Goal: Obtain resource: Obtain resource

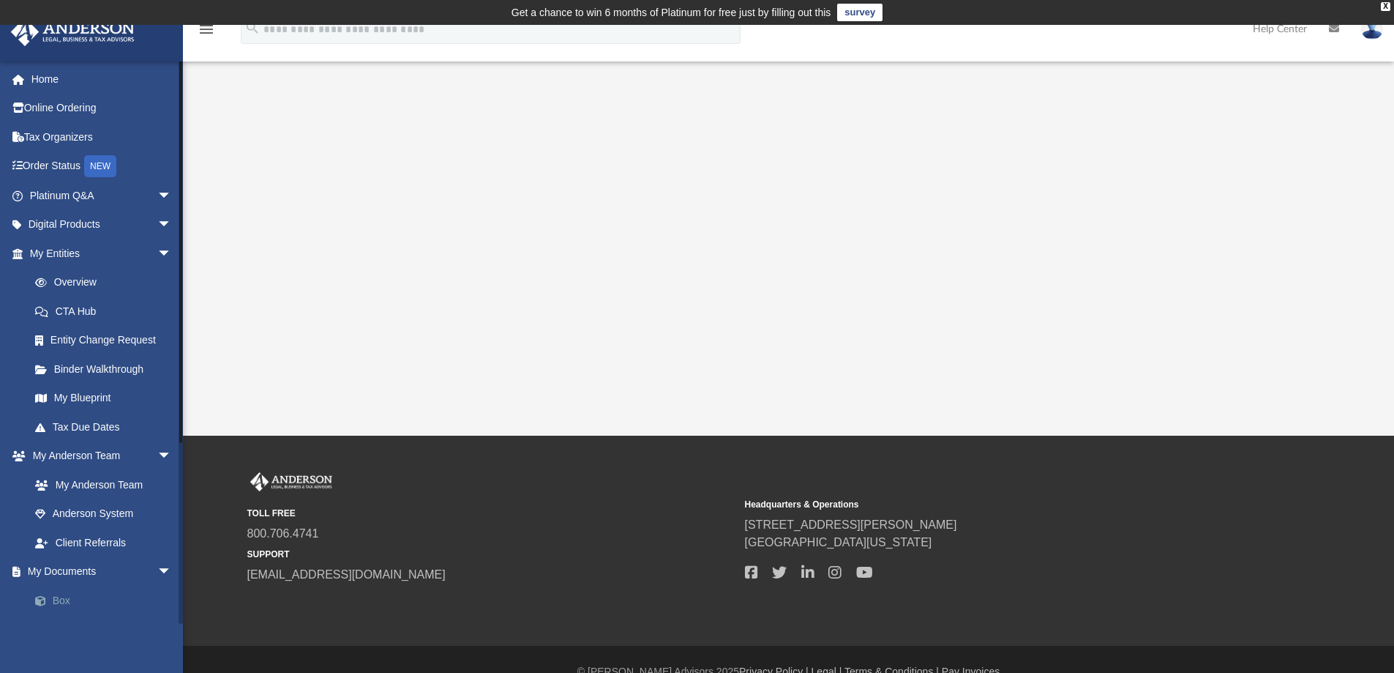
click at [72, 602] on link "Box" at bounding box center [106, 599] width 173 height 29
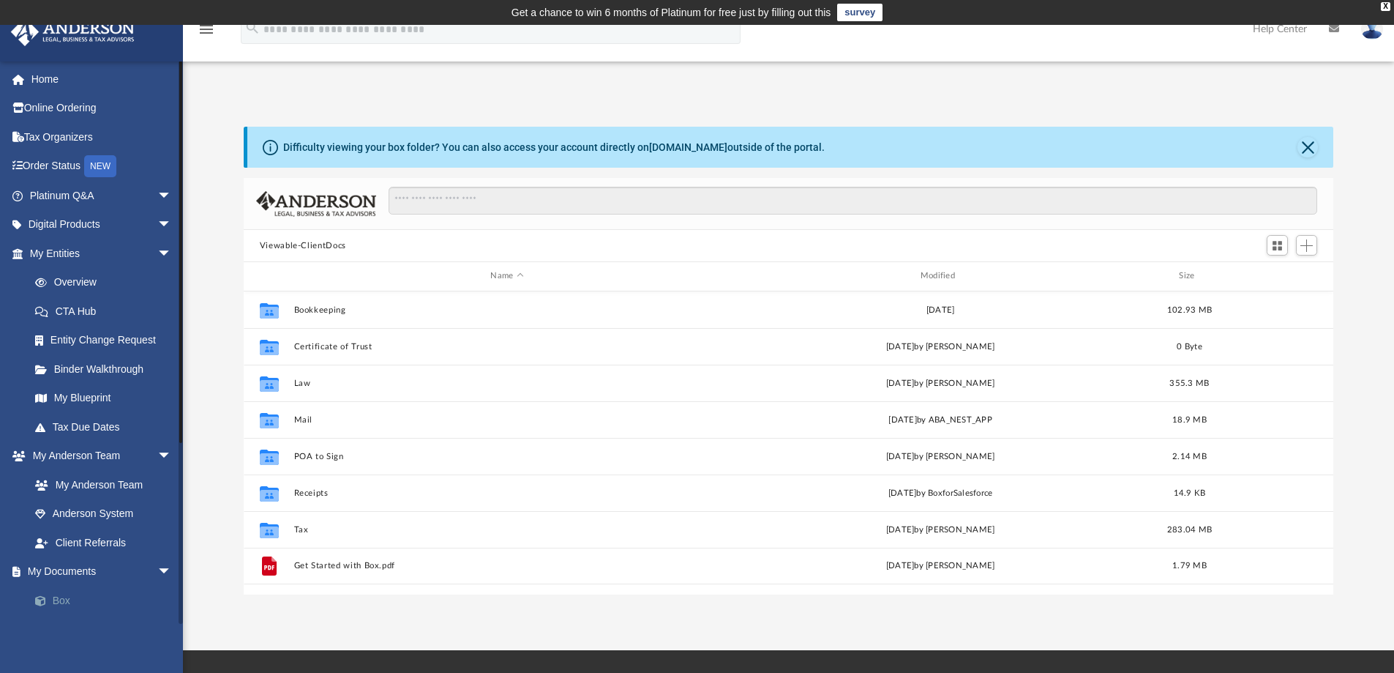
scroll to position [322, 1079]
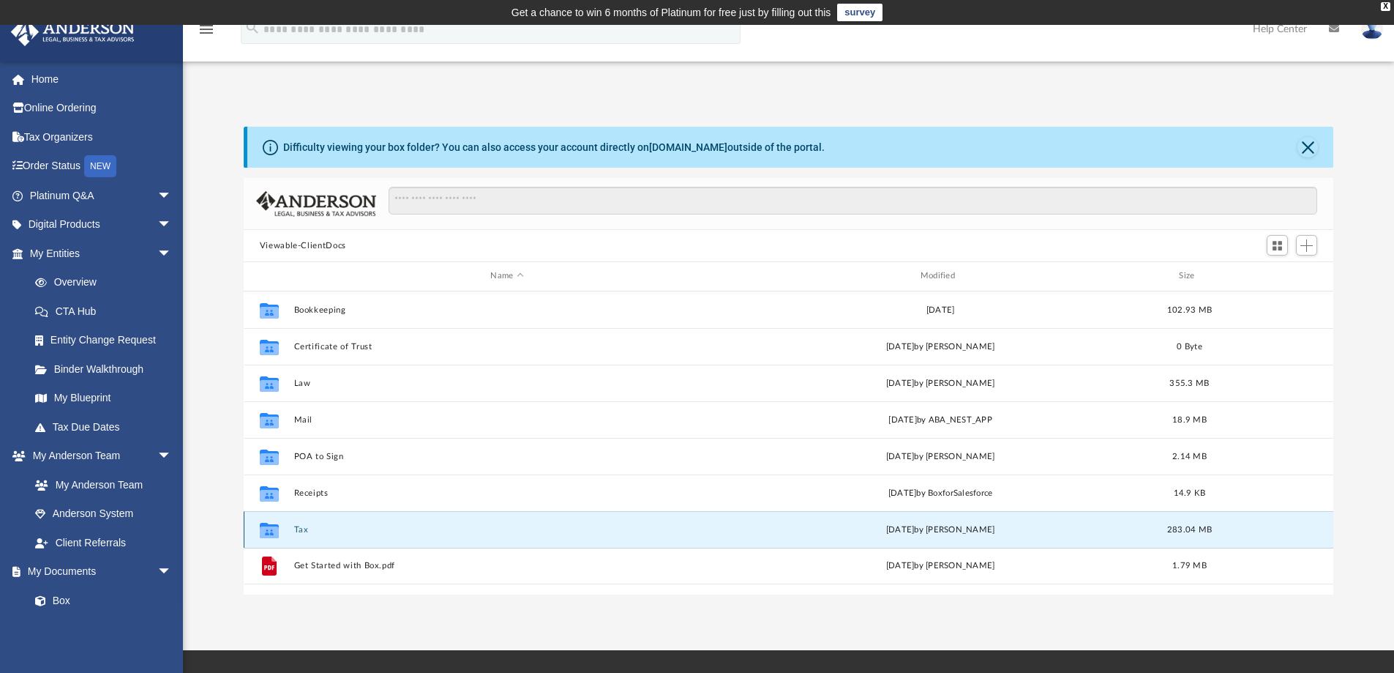
click at [304, 525] on button "Tax" at bounding box center [506, 530] width 427 height 10
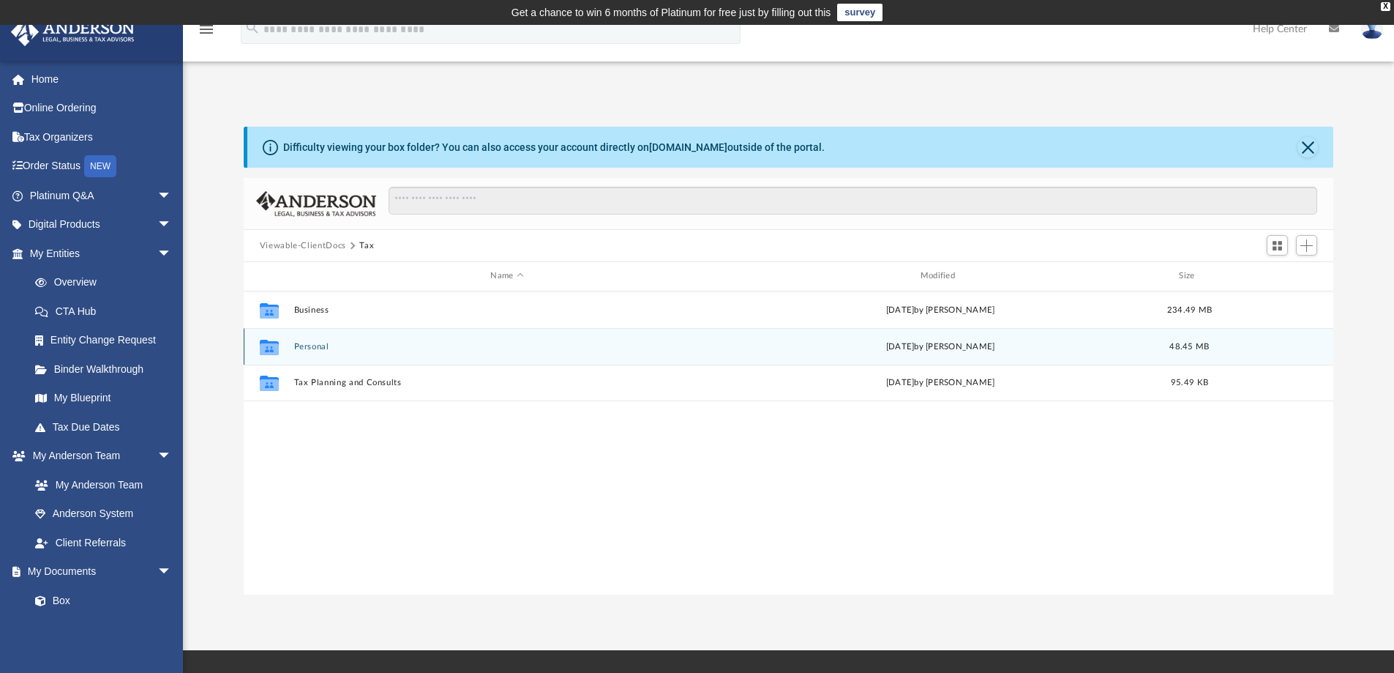
click at [308, 343] on button "Personal" at bounding box center [506, 347] width 427 height 10
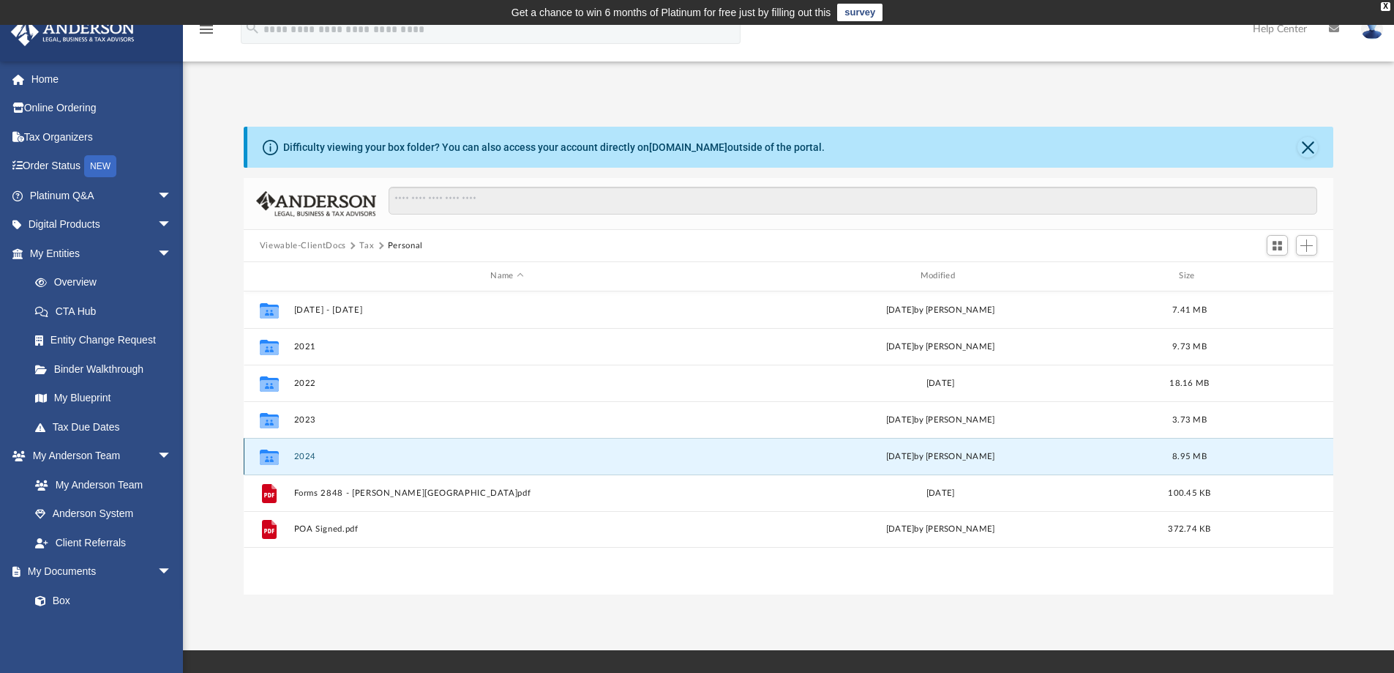
click at [307, 460] on button "2024" at bounding box center [506, 457] width 427 height 10
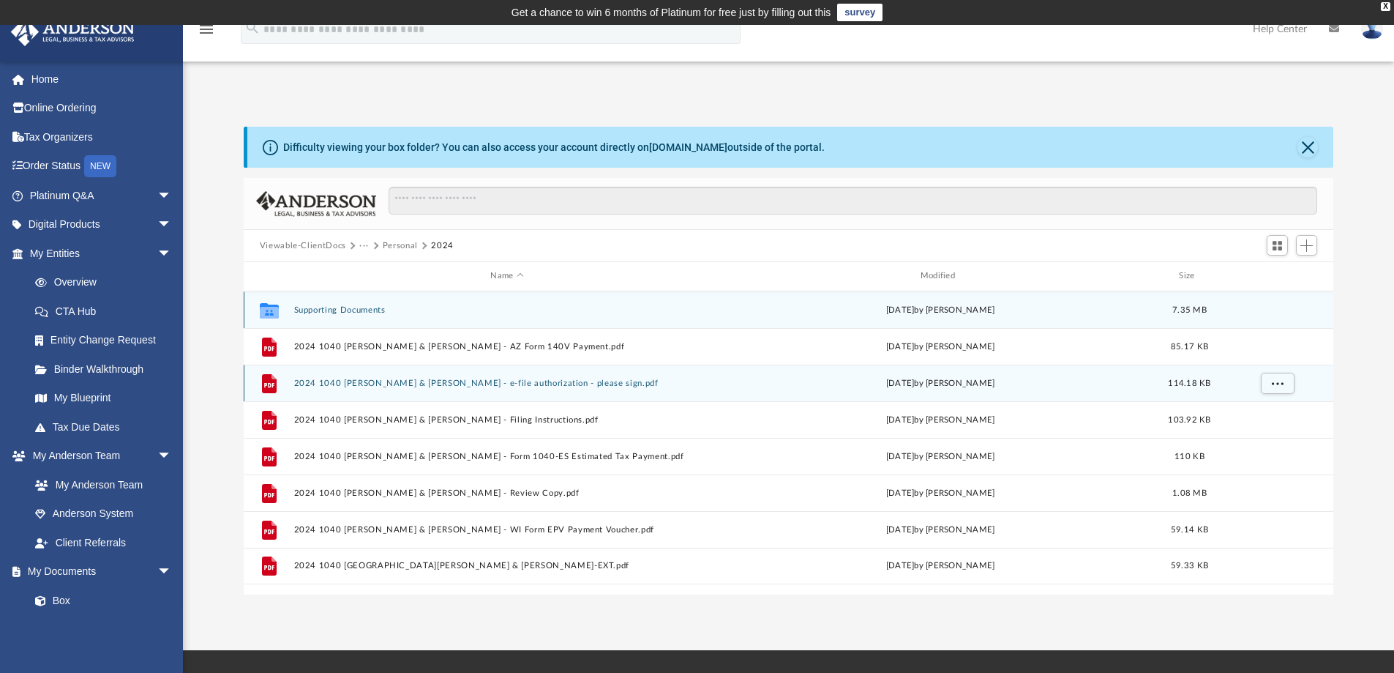
scroll to position [146, 0]
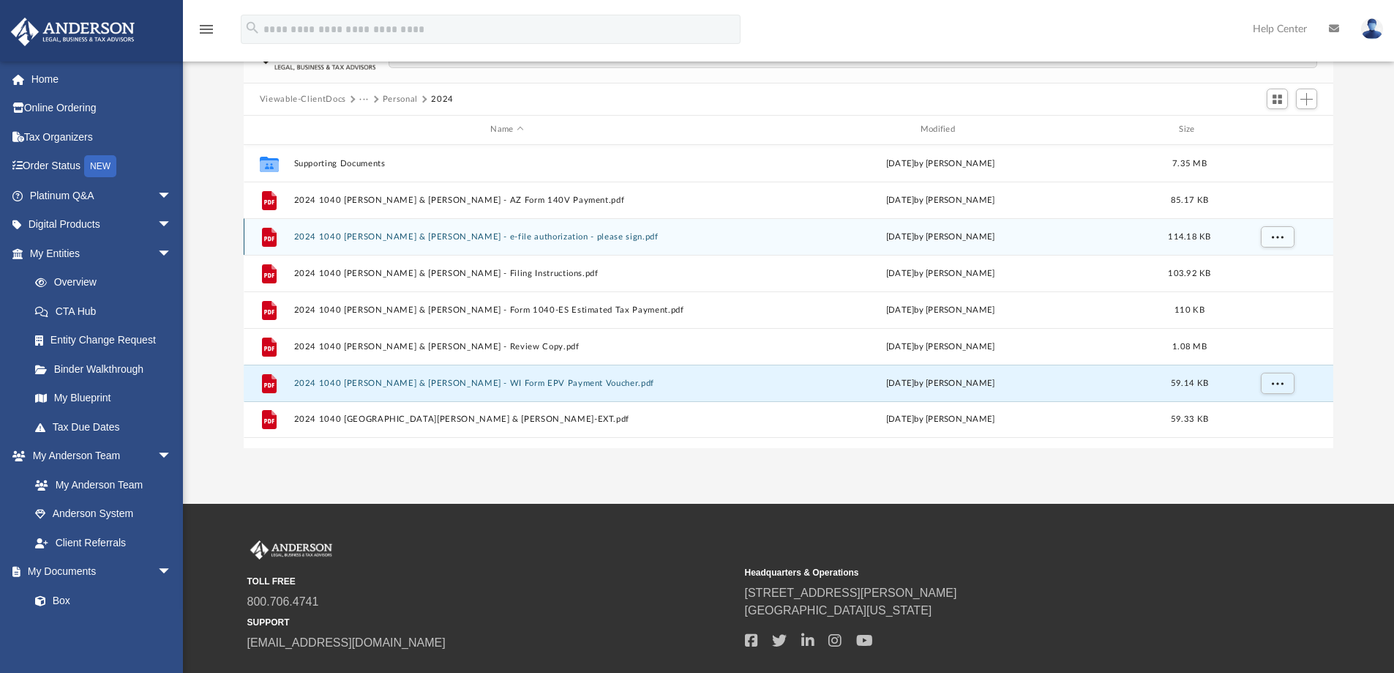
click at [593, 383] on button "2024 1040 [PERSON_NAME] & [PERSON_NAME] - WI Form EPV Payment Voucher.pdf" at bounding box center [506, 383] width 427 height 10
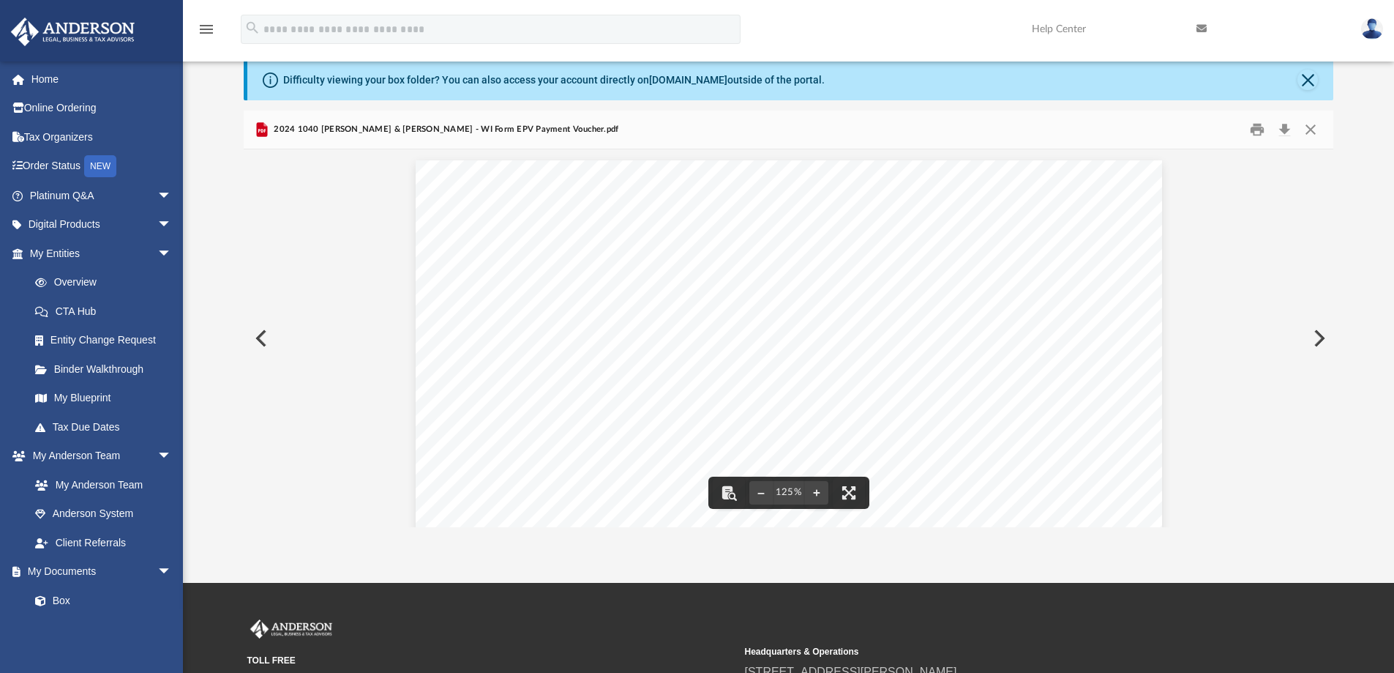
scroll to position [0, 0]
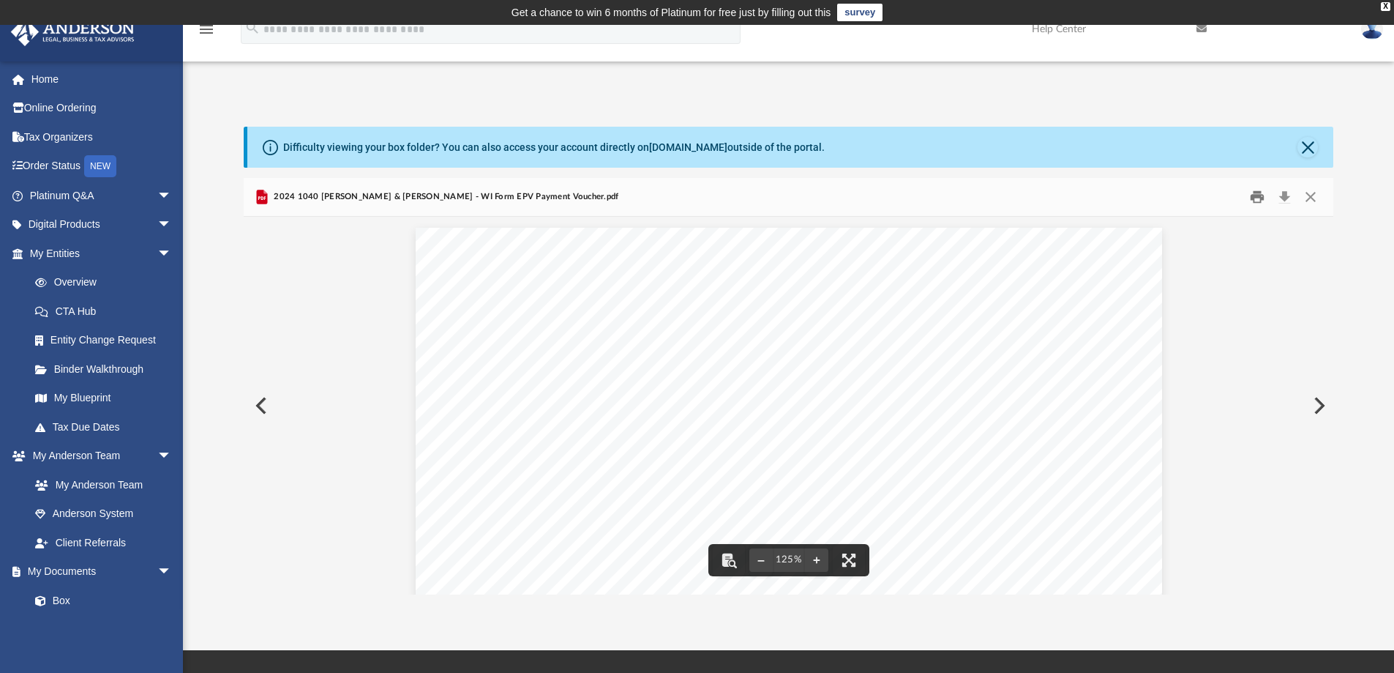
click at [1262, 205] on button "Print" at bounding box center [1257, 197] width 29 height 23
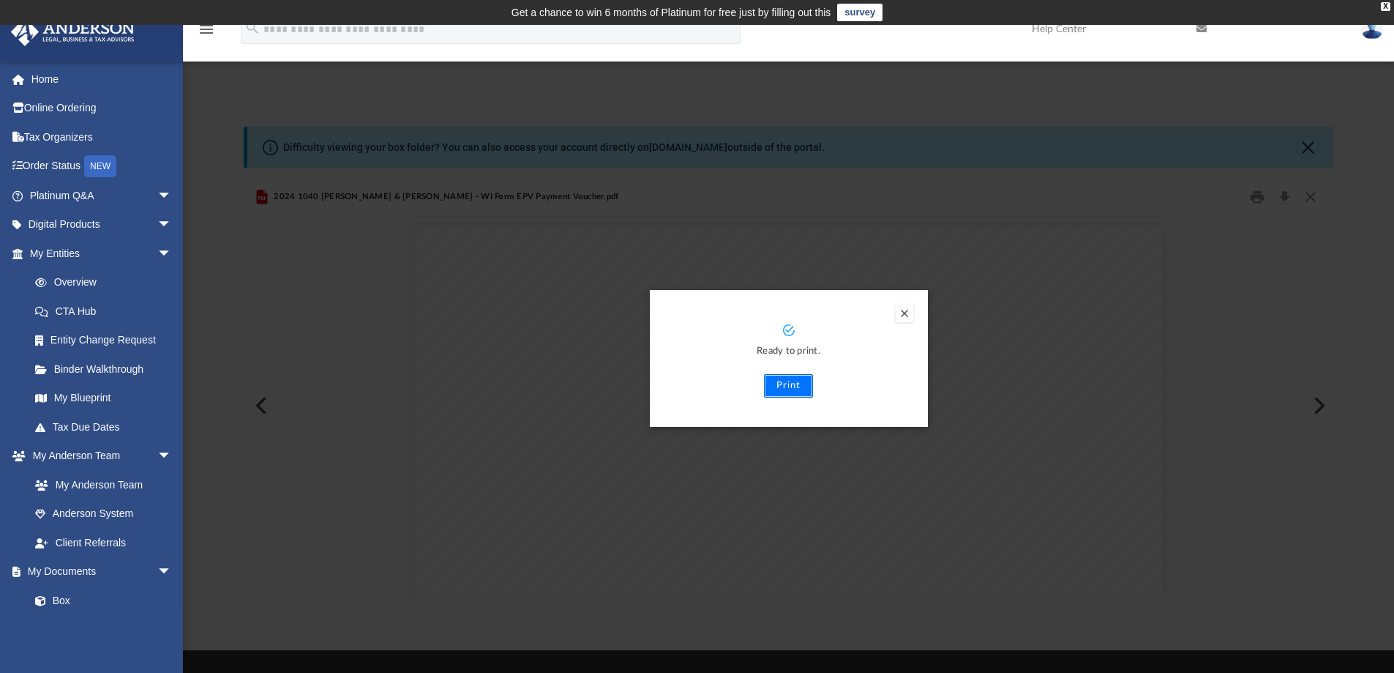
click at [783, 393] on button "Print" at bounding box center [788, 385] width 49 height 23
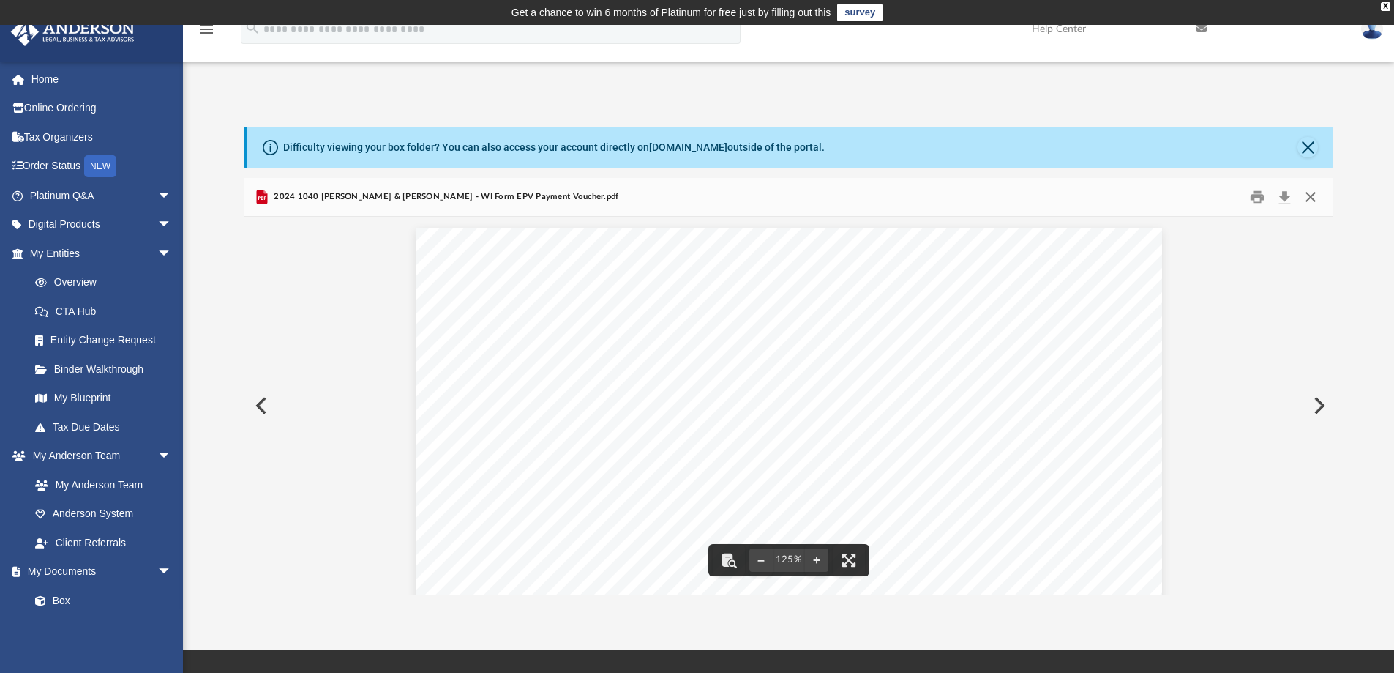
click at [1312, 200] on button "Close" at bounding box center [1310, 197] width 26 height 23
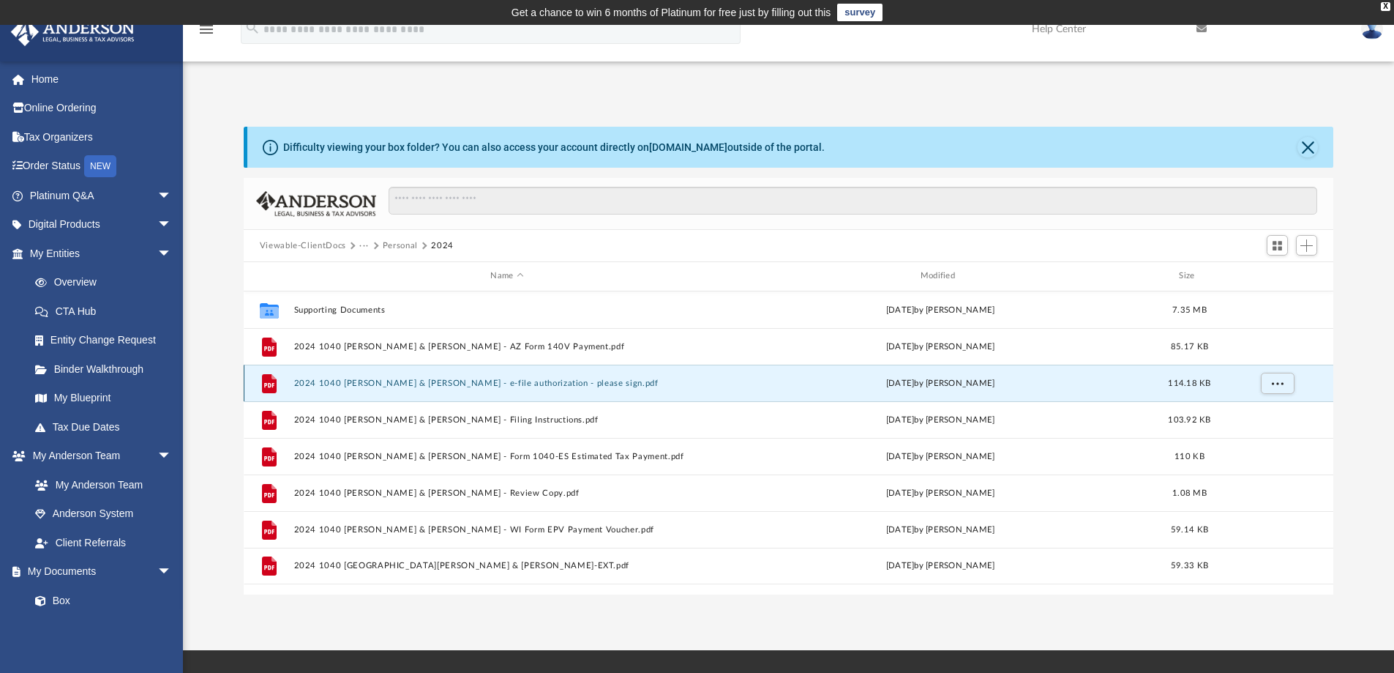
click at [453, 383] on button "2024 1040 [PERSON_NAME] & [PERSON_NAME] - e-file authorization - please sign.pdf" at bounding box center [506, 383] width 427 height 10
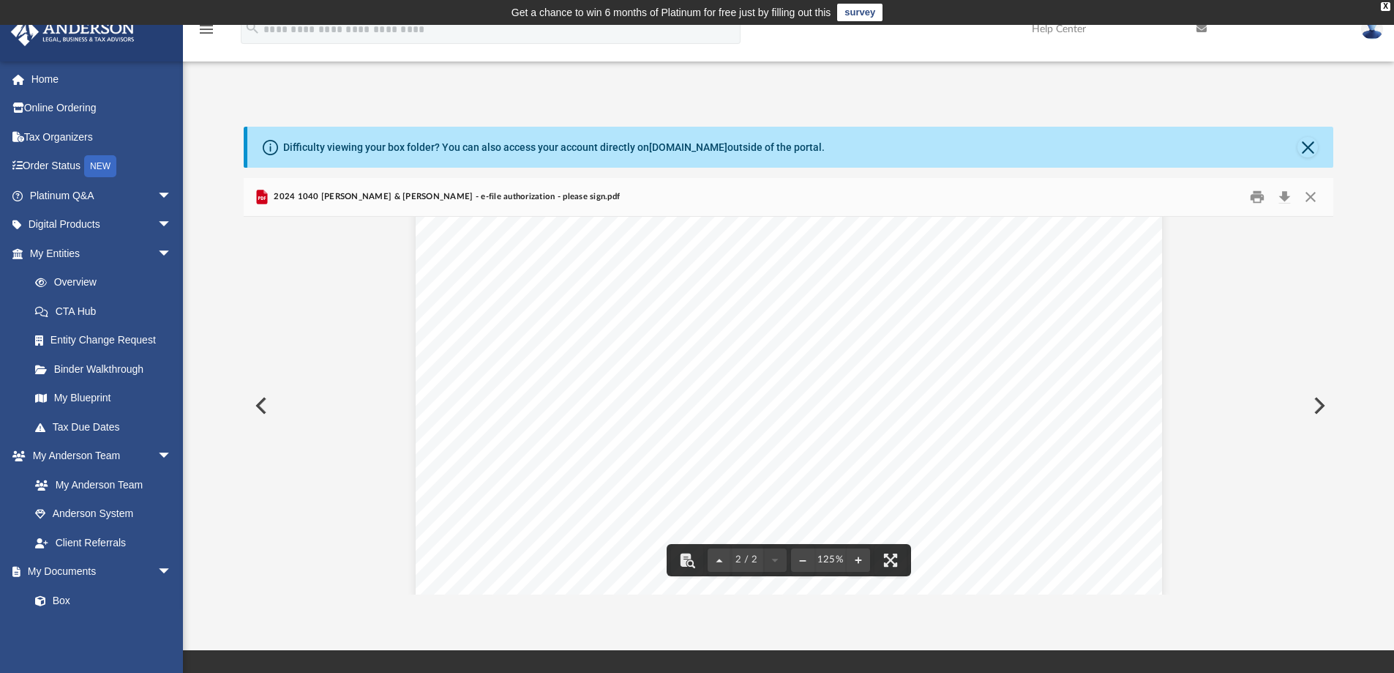
scroll to position [1598, 0]
click at [1259, 198] on button "Print" at bounding box center [1257, 197] width 29 height 23
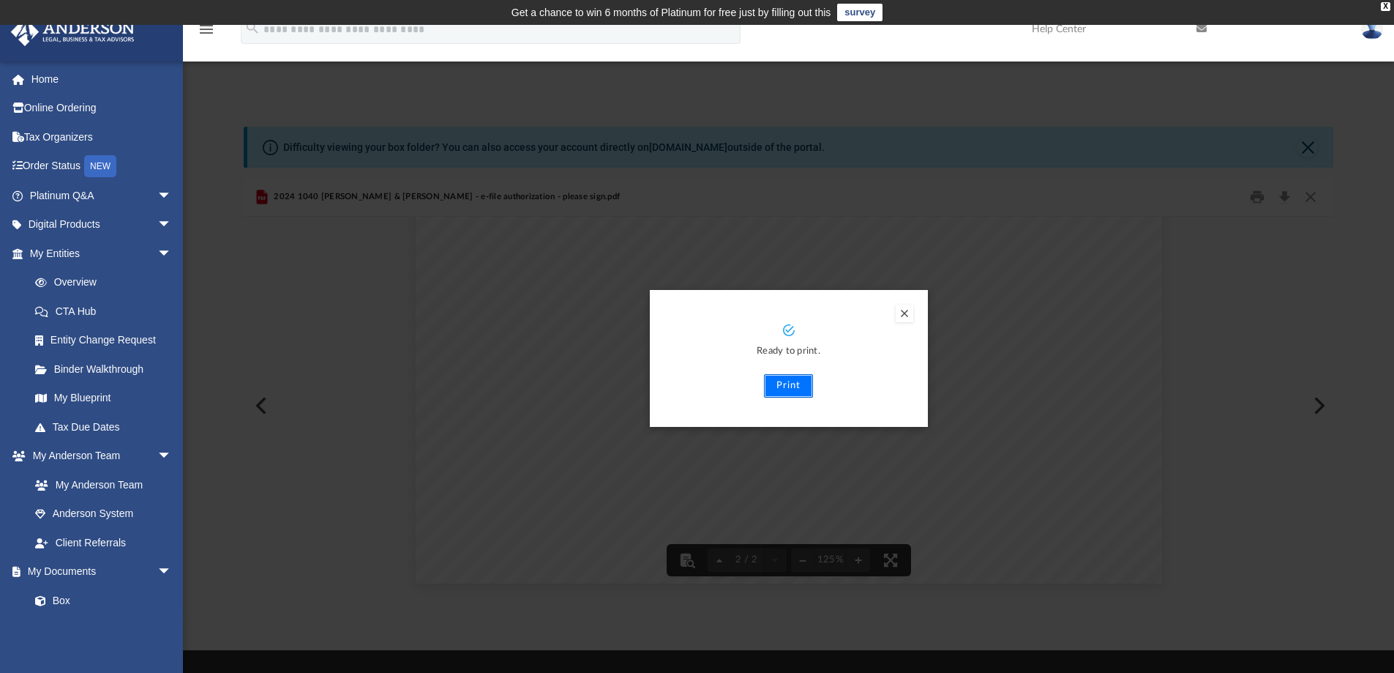
click at [795, 380] on button "Print" at bounding box center [788, 385] width 49 height 23
